Goal: Check status: Check status

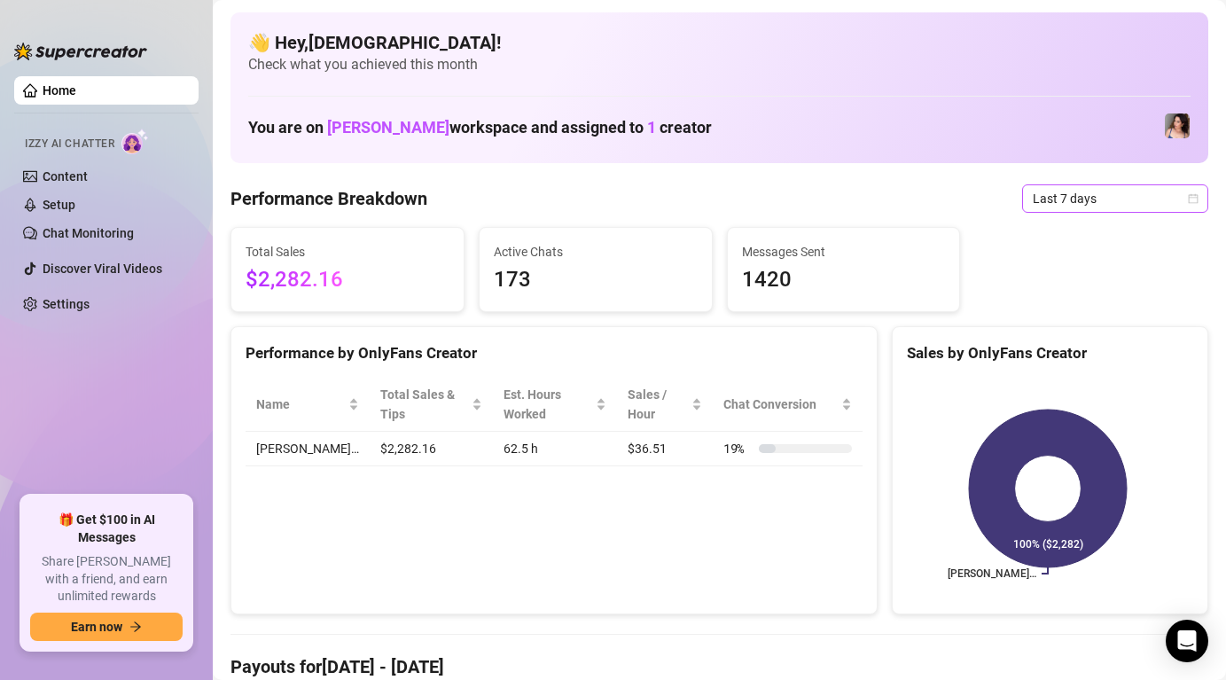
click at [1054, 204] on span "Last 7 days" at bounding box center [1115, 198] width 165 height 27
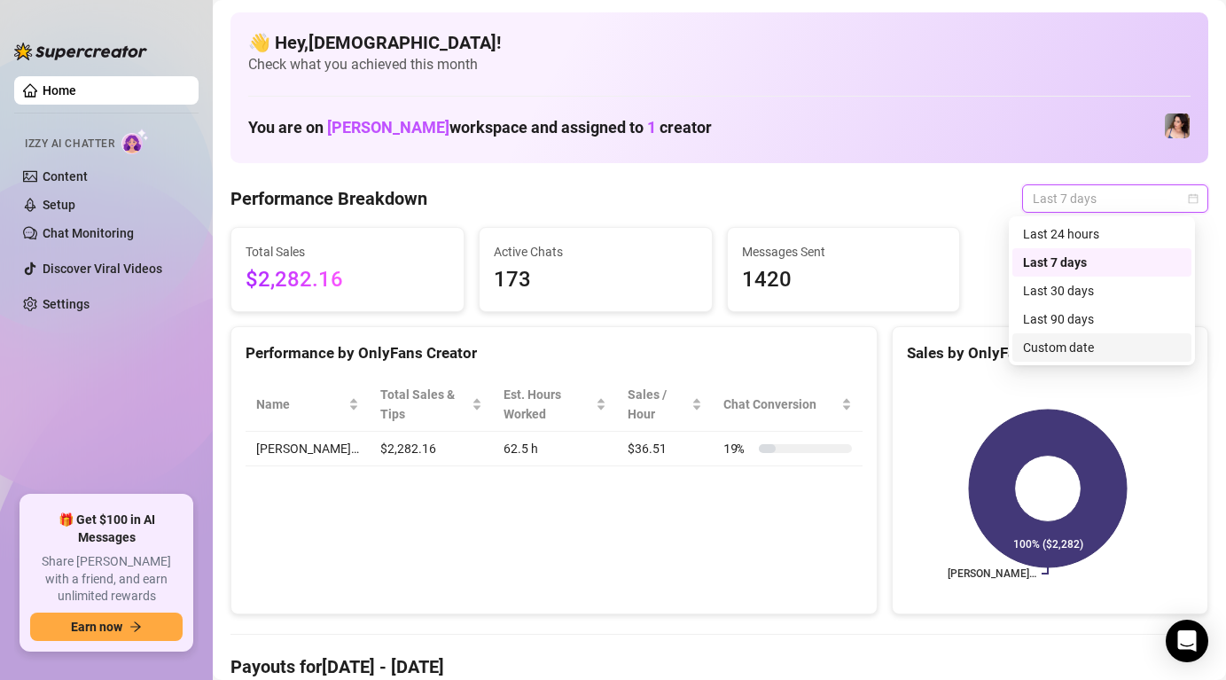
click at [1038, 356] on div "Custom date" at bounding box center [1102, 348] width 158 height 20
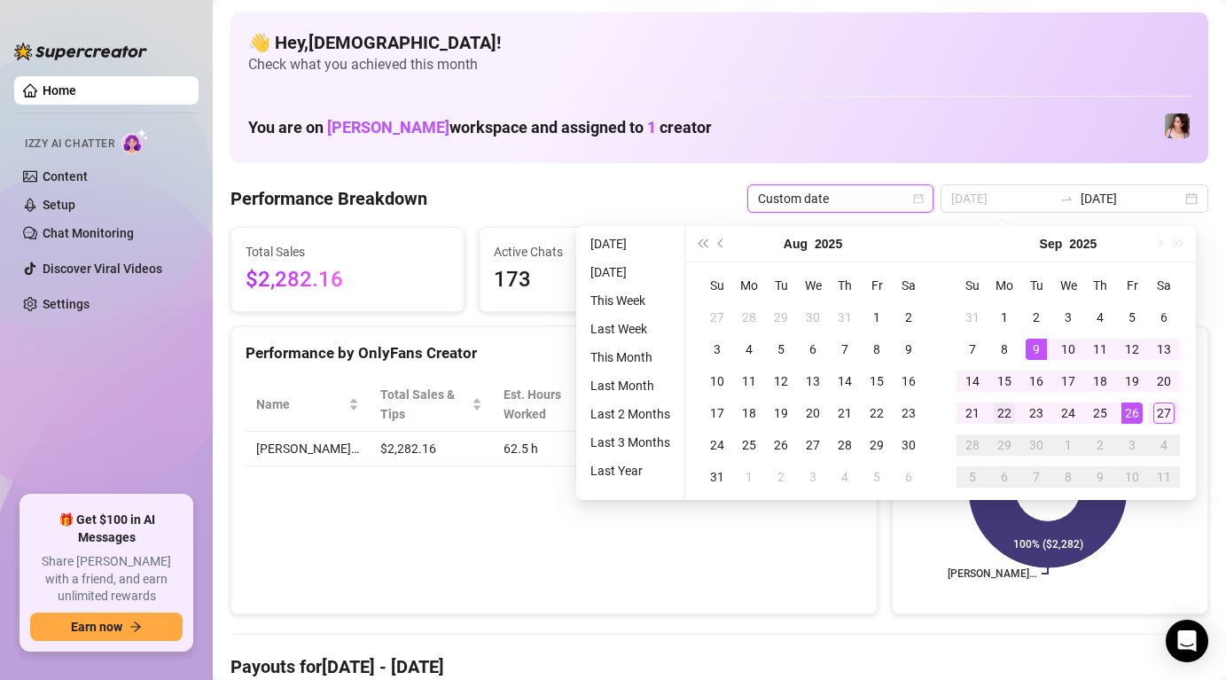
type input "[DATE]"
click at [1004, 412] on div "22" at bounding box center [1004, 413] width 21 height 21
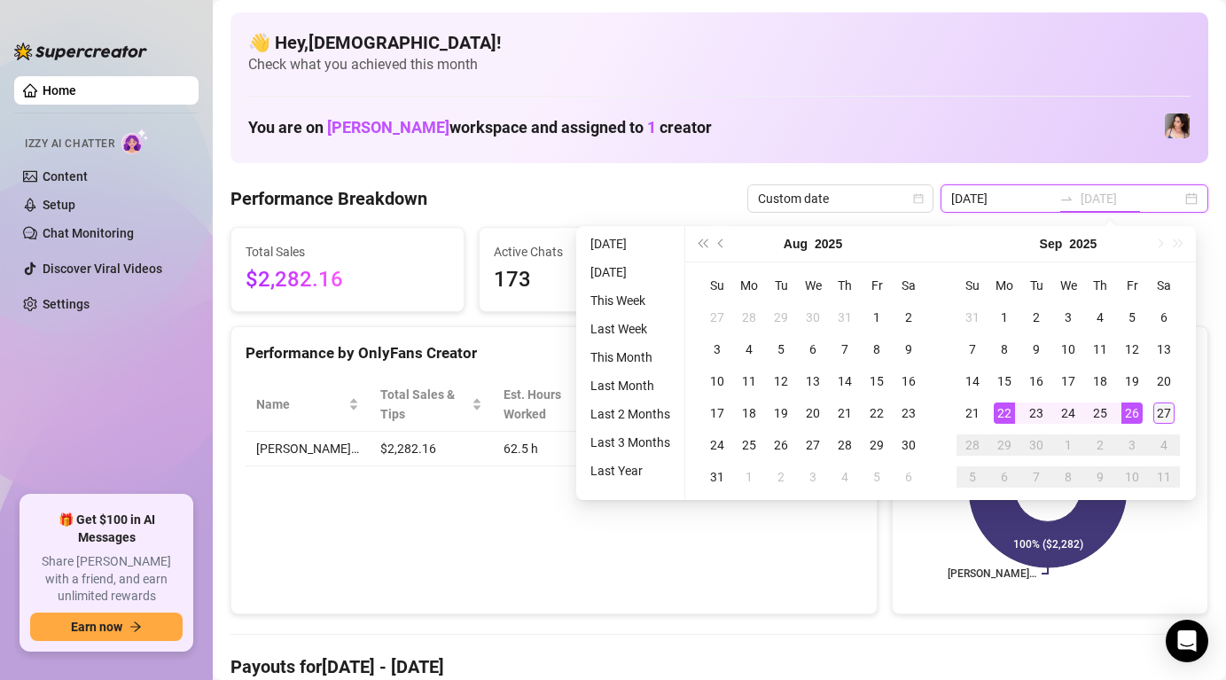
type input "[DATE]"
click at [1173, 409] on div "27" at bounding box center [1164, 413] width 21 height 21
type input "[DATE]"
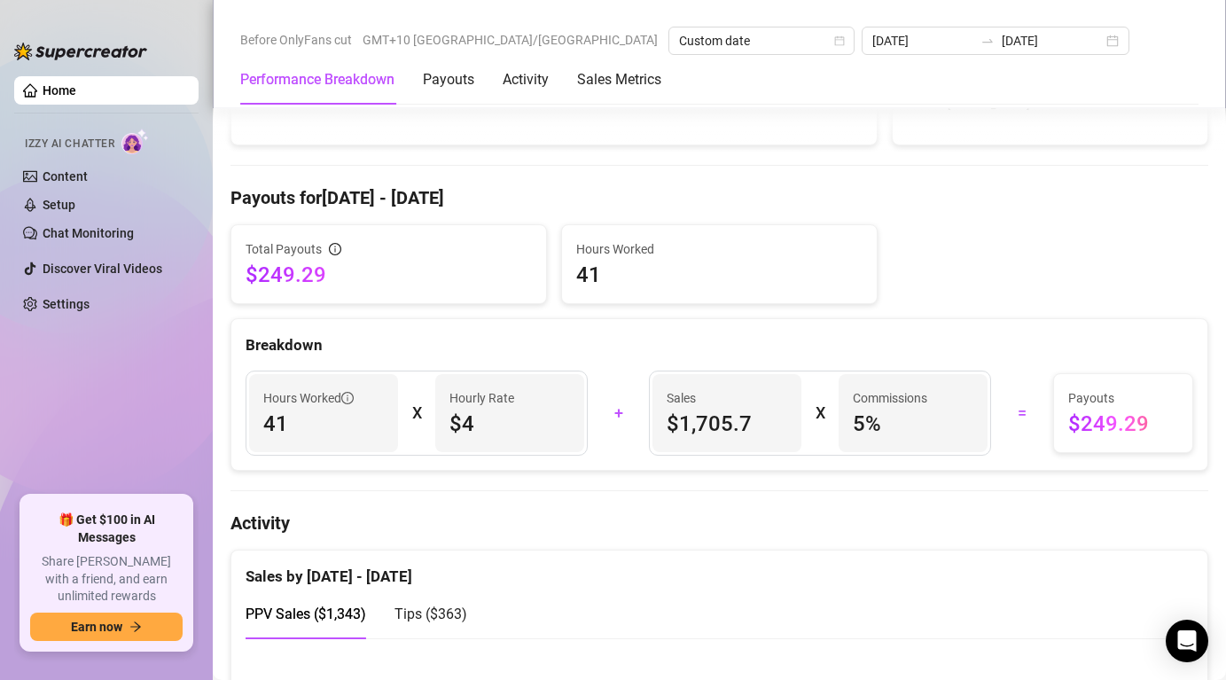
scroll to position [670, 0]
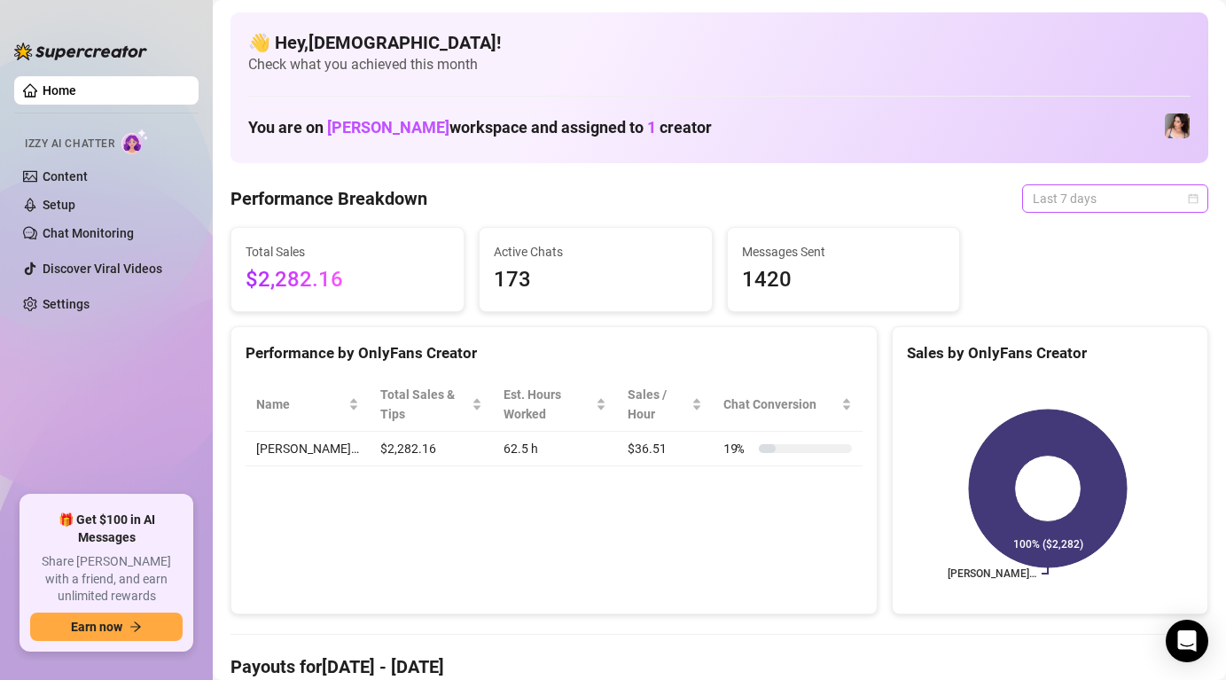
click at [1076, 191] on span "Last 7 days" at bounding box center [1115, 198] width 165 height 27
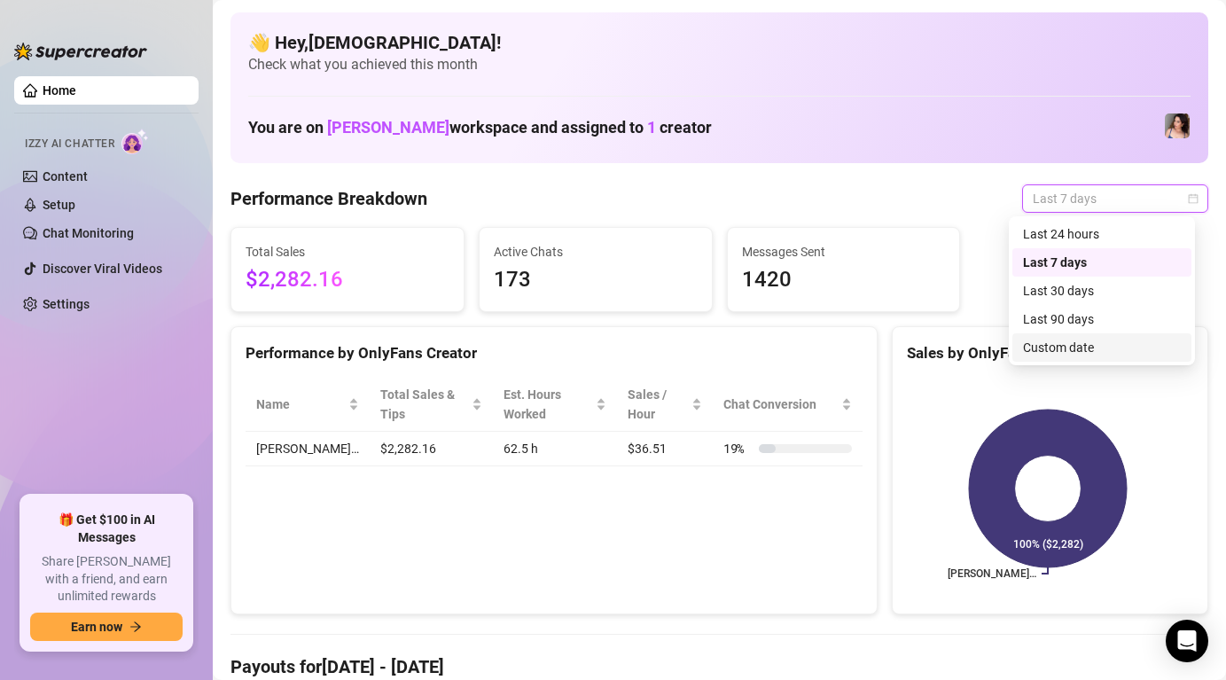
click at [1044, 343] on div "Custom date" at bounding box center [1102, 348] width 158 height 20
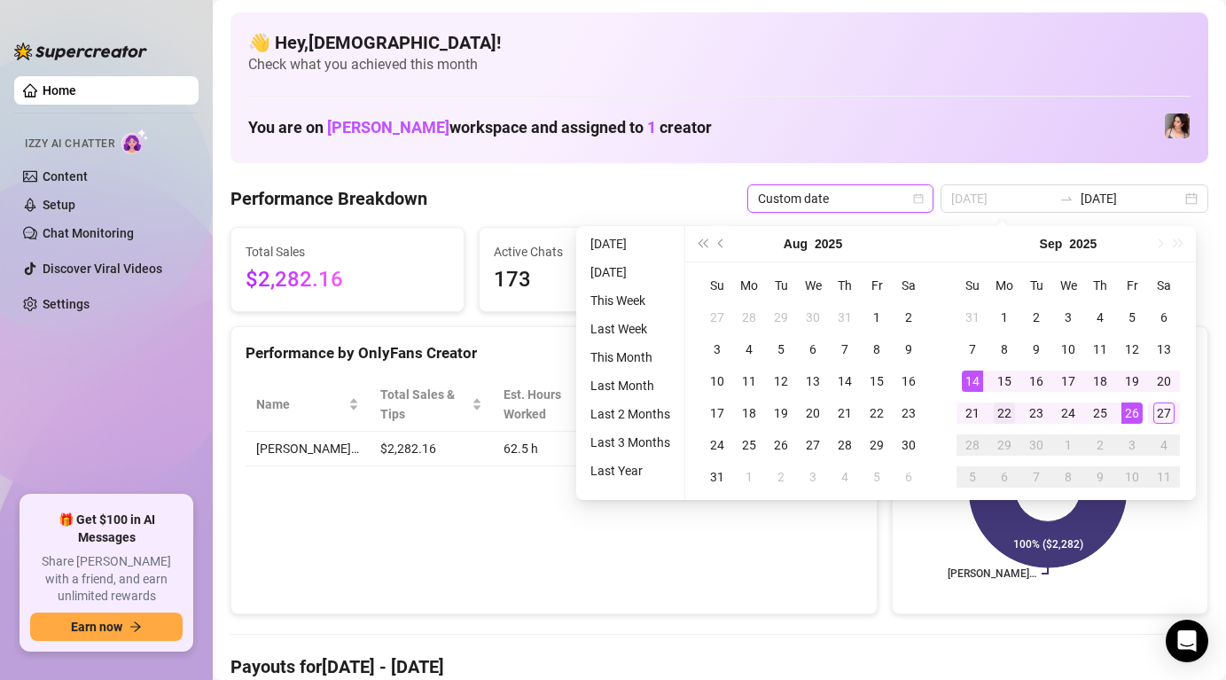
type input "[DATE]"
click at [1001, 413] on div "22" at bounding box center [1004, 413] width 21 height 21
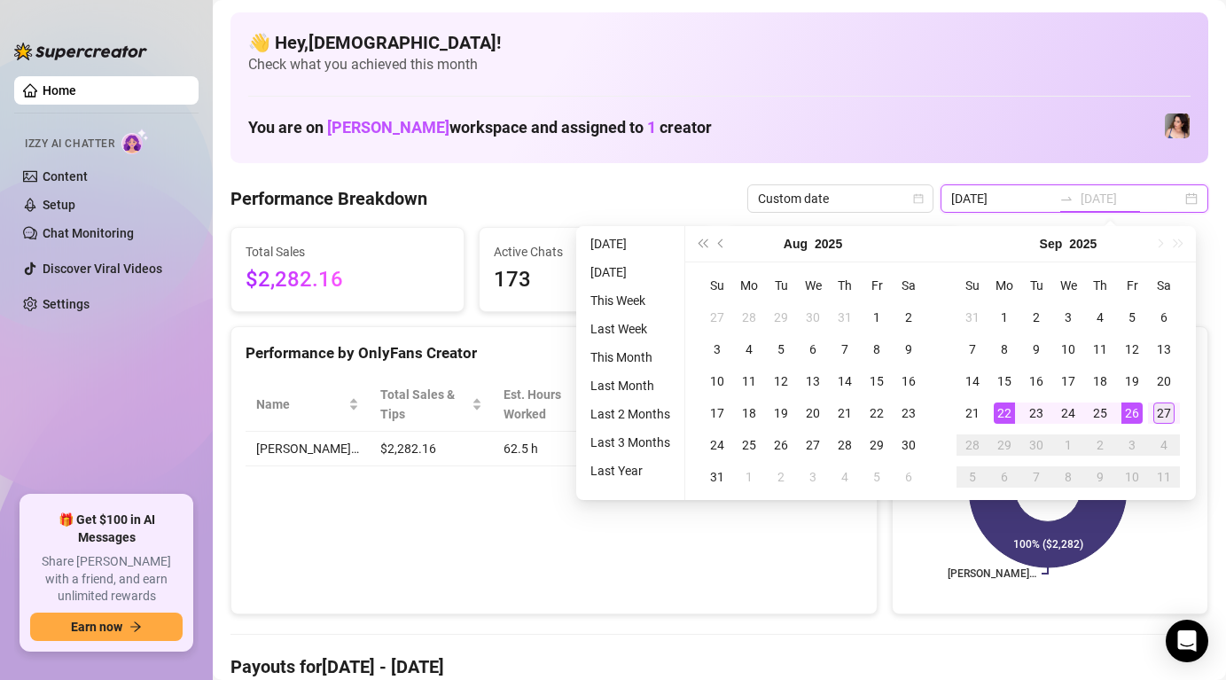
type input "[DATE]"
click at [1159, 421] on div "27" at bounding box center [1164, 413] width 21 height 21
type input "[DATE]"
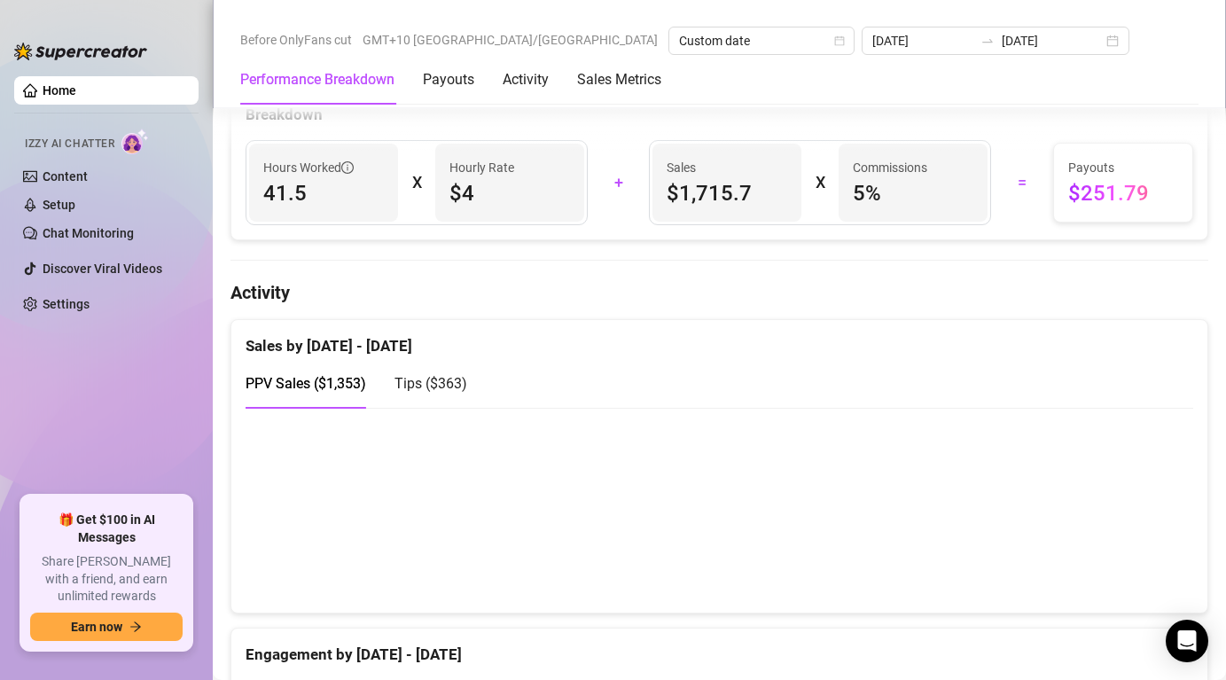
scroll to position [631, 0]
